Goal: Check status: Check status

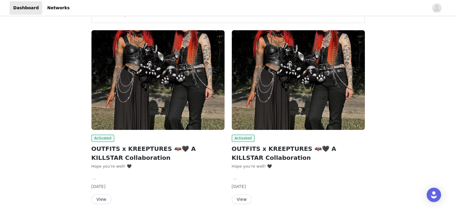
scroll to position [29, 0]
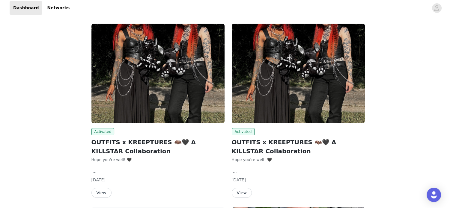
click at [96, 189] on button "View" at bounding box center [101, 193] width 20 height 10
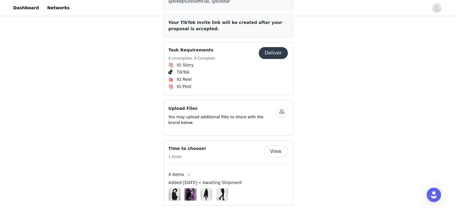
scroll to position [544, 0]
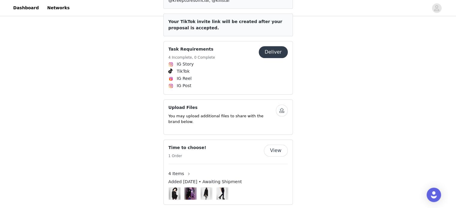
click at [272, 145] on button "View" at bounding box center [276, 151] width 24 height 12
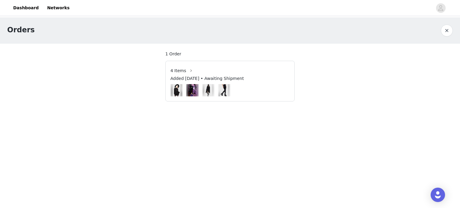
click at [183, 69] on span "4 Items" at bounding box center [179, 71] width 16 height 6
click at [187, 70] on button "button" at bounding box center [191, 71] width 10 height 10
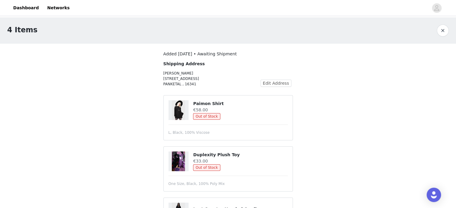
drag, startPoint x: 162, startPoint y: 85, endPoint x: 178, endPoint y: 85, distance: 16.5
click at [178, 85] on section "Added Aug 26, 2025 • Awaiting Shipment Shipping Address Paula Blanck Inntaler S…" at bounding box center [228, 176] width 144 height 264
copy p "PANKETA"
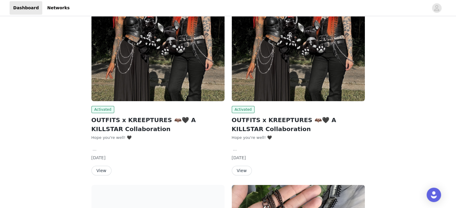
scroll to position [52, 0]
click at [243, 170] on button "View" at bounding box center [242, 171] width 20 height 10
